Goal: Task Accomplishment & Management: Use online tool/utility

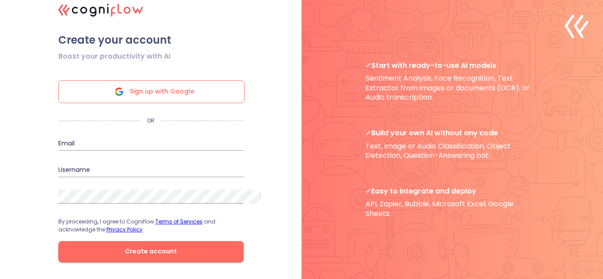
click at [160, 98] on span "Sign up with Google" at bounding box center [162, 92] width 64 height 22
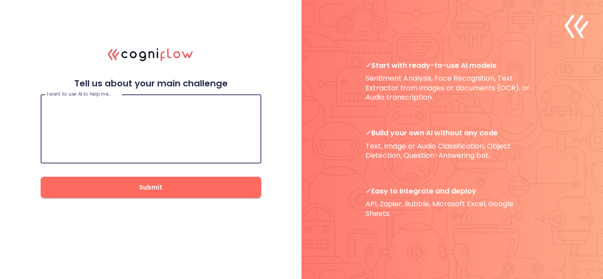
click at [150, 105] on textarea at bounding box center [151, 129] width 208 height 53
click at [165, 139] on textarea at bounding box center [151, 129] width 208 height 53
type textarea "goo"
click at [172, 188] on span "Submit" at bounding box center [151, 187] width 192 height 11
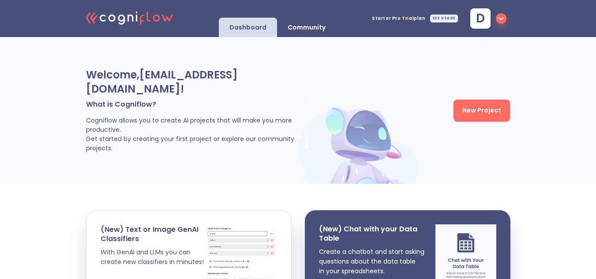
click at [507, 115] on button "New Project" at bounding box center [482, 111] width 56 height 22
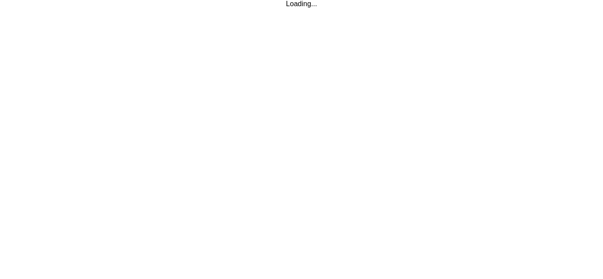
click at [600, 8] on html "Loading..." at bounding box center [301, 4] width 603 height 8
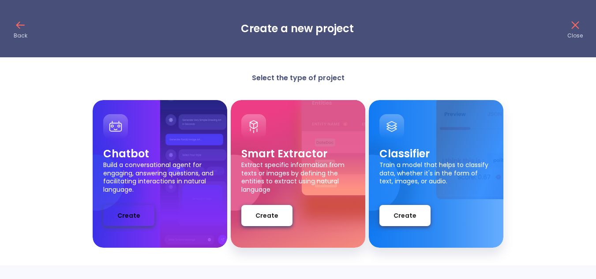
click at [124, 214] on span "Create" at bounding box center [128, 216] width 23 height 11
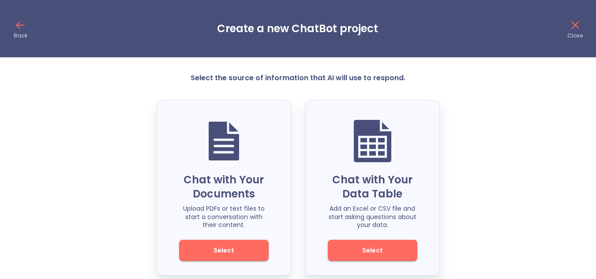
click at [249, 251] on span "Select" at bounding box center [224, 250] width 60 height 11
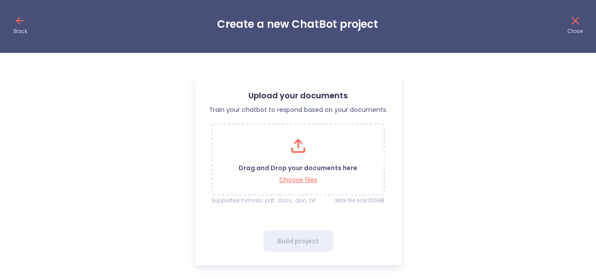
scroll to position [6, 0]
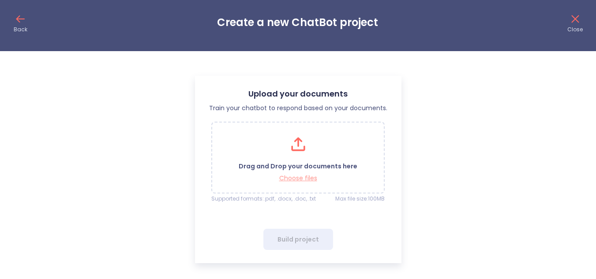
click at [313, 177] on p "Choose files" at bounding box center [298, 178] width 119 height 8
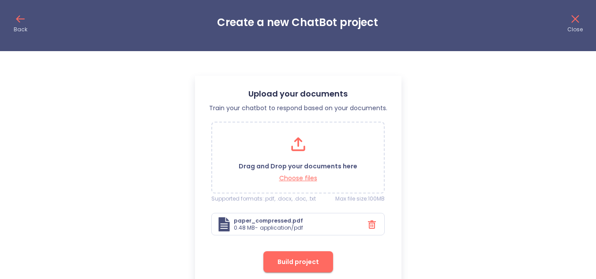
click at [367, 221] on icon at bounding box center [372, 224] width 14 height 15
